Goal: Complete application form

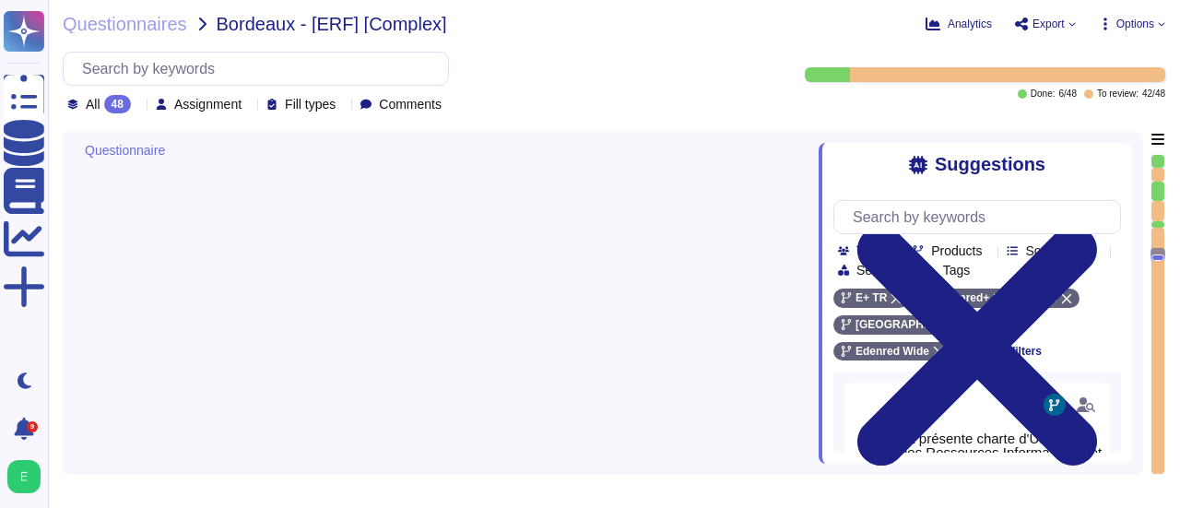
type textarea "Edenred France prend des mesures pour garantir la sécurité de ses équipements p…"
type textarea "Un plan de maintenance est assuré sur nos applications hébergées : les maintena…"
type textarea "La présente charte d'Utilisation des Ressources Informatiques et d'Accès aux Do…"
type textarea "Loremip Dolors ame co adipi eli seddoeius temporinc utla et doloremagnaaliqua, …"
type textarea "Edenred France effectue une revue périodique des accès pour s'assurer que seuls…"
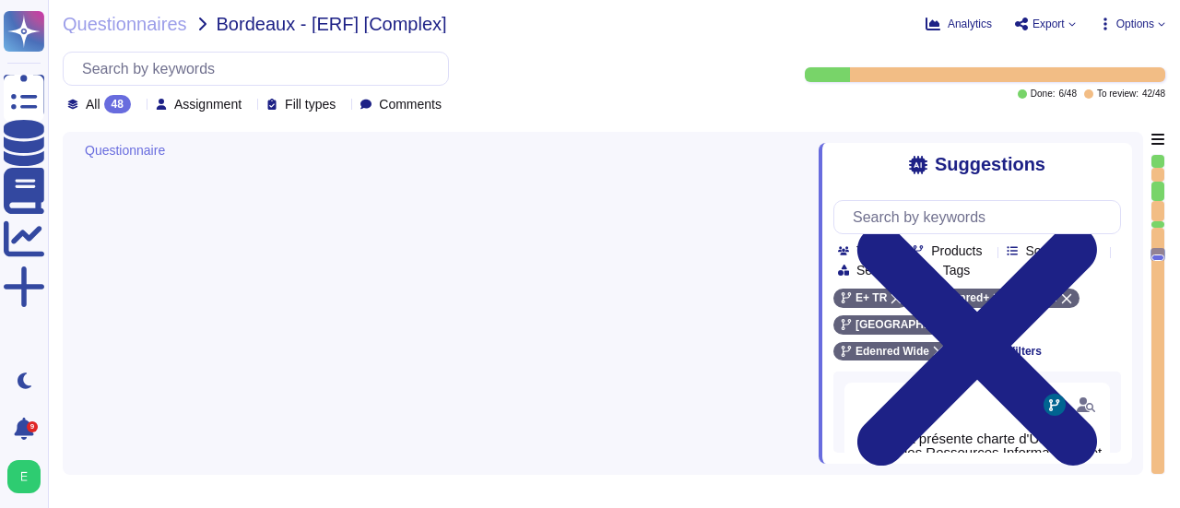
scroll to position [4616, 0]
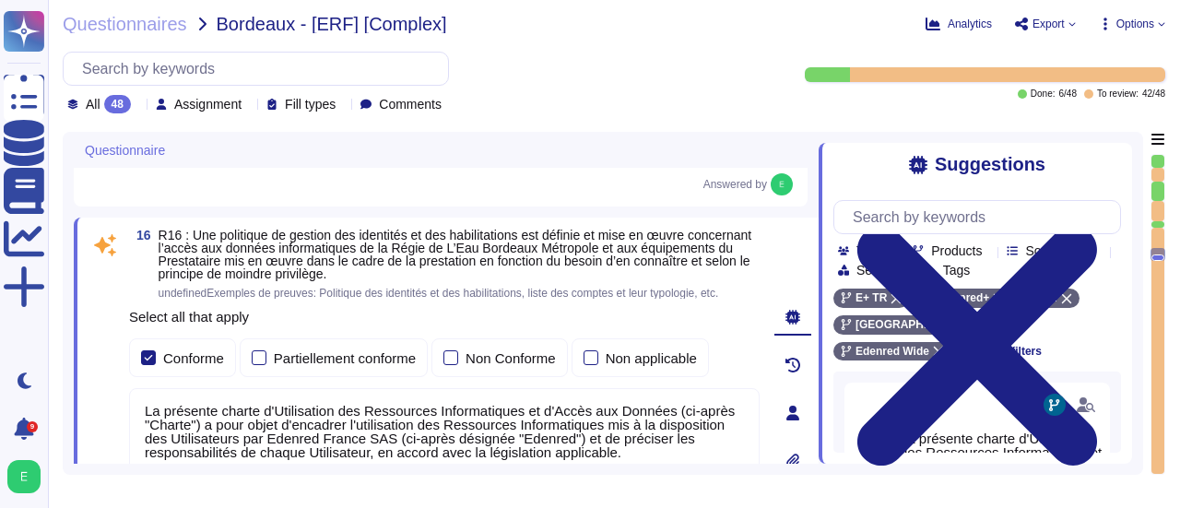
click at [813, 298] on div "0" at bounding box center [793, 413] width 52 height 368
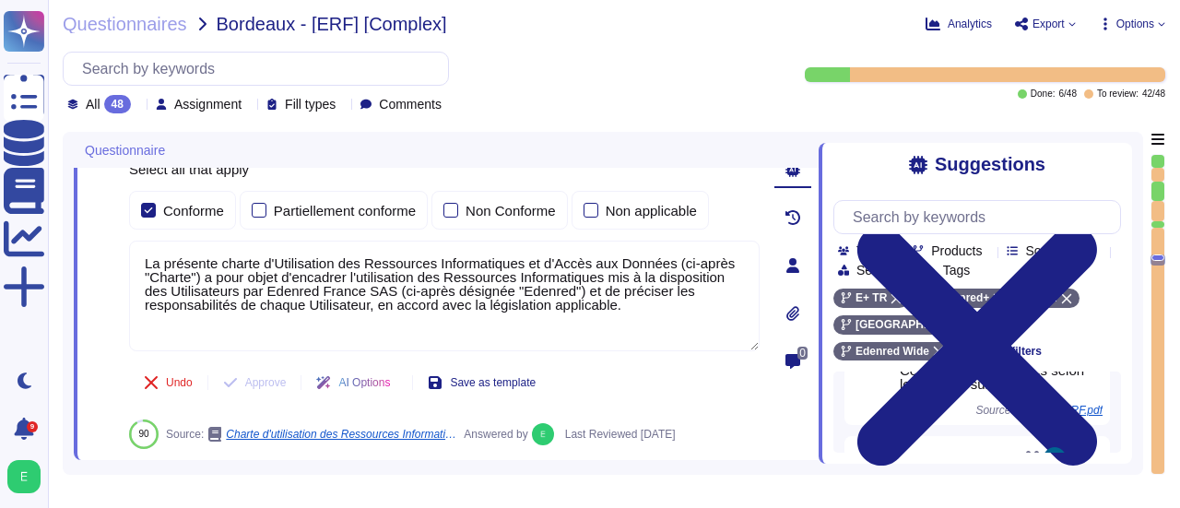
scroll to position [1119, 0]
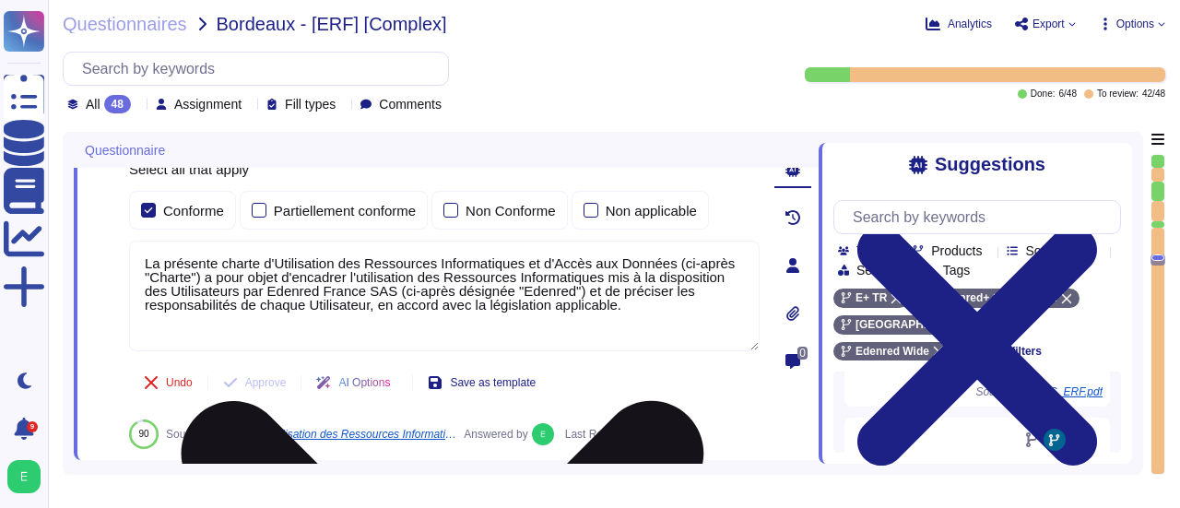
drag, startPoint x: 636, startPoint y: 298, endPoint x: 146, endPoint y: 255, distance: 492.5
click at [146, 255] on textarea "La présente charte d'Utilisation des Ressources Informatiques et d'Accès aux Do…" at bounding box center [444, 296] width 631 height 111
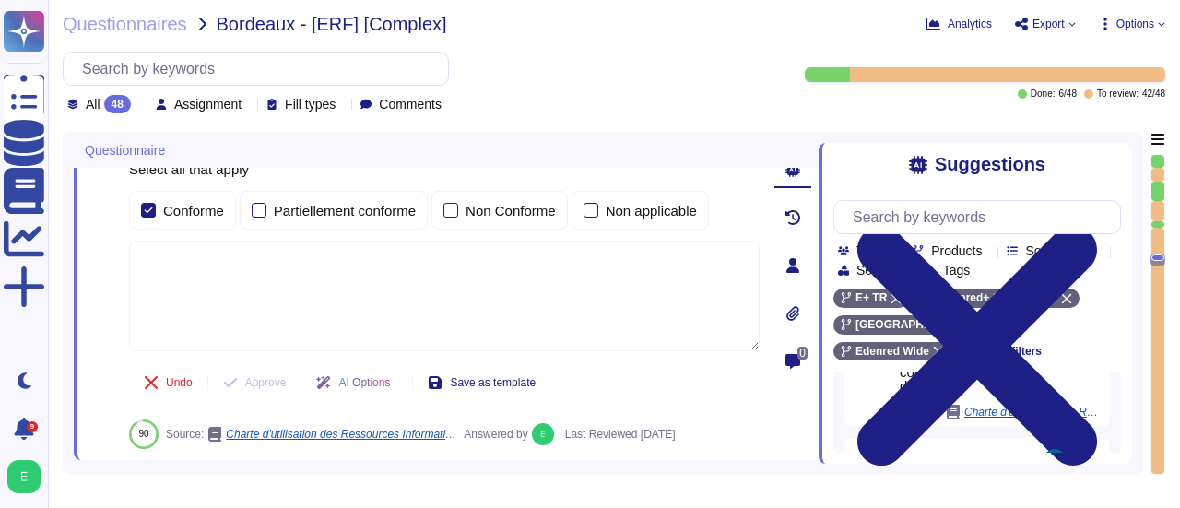
scroll to position [1428, 0]
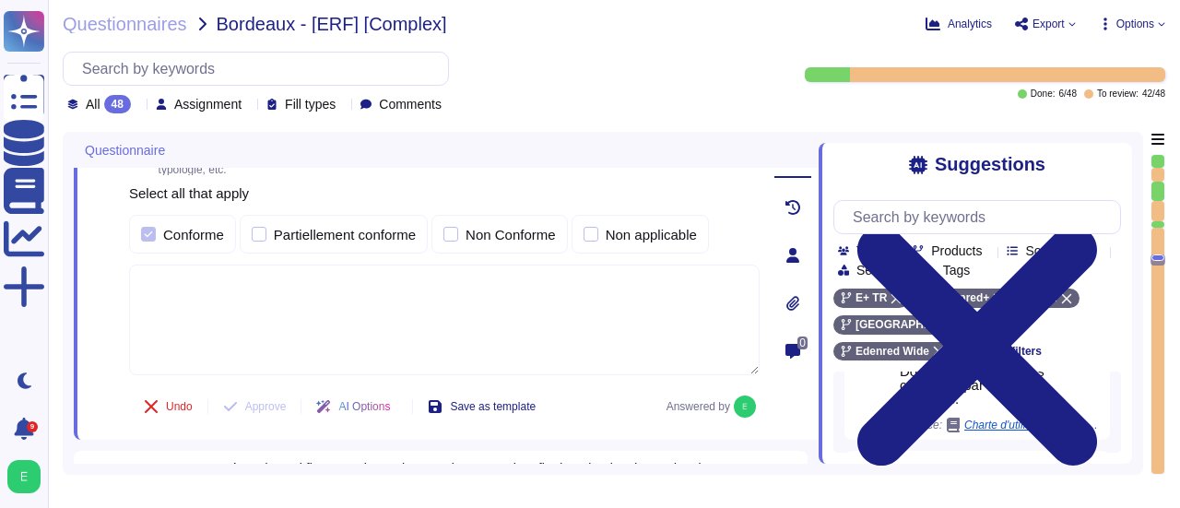
click at [772, 270] on div "0" at bounding box center [793, 255] width 52 height 348
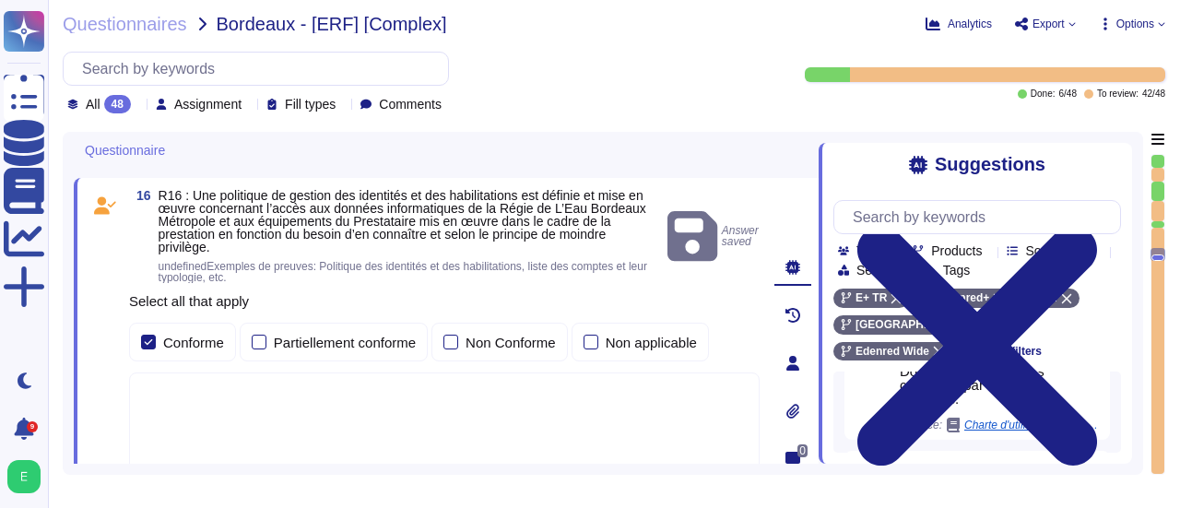
scroll to position [4653, 0]
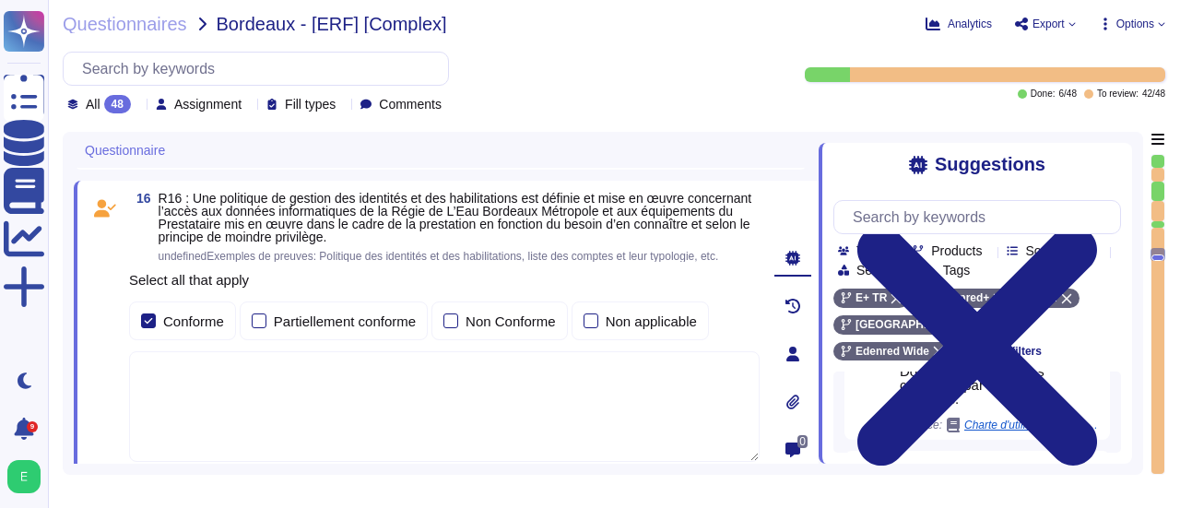
type textarea "Edenred France prend en charge plusieurs types d'authentification pour ses appl…"
